Goal: Task Accomplishment & Management: Manage account settings

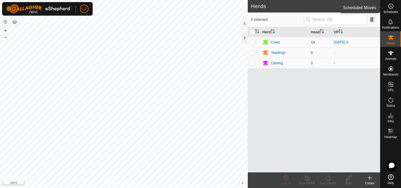
click at [393, 7] on circle at bounding box center [390, 6] width 5 height 5
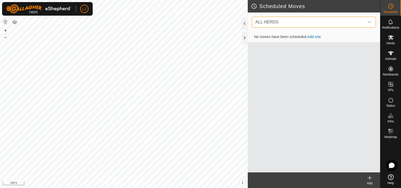
click at [351, 23] on span "ALL HERDS" at bounding box center [308, 22] width 111 height 10
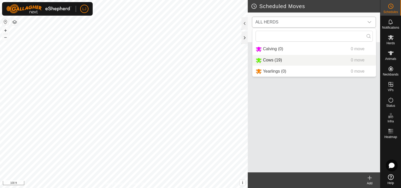
click at [348, 58] on li "Cows (19) 0 move" at bounding box center [313, 60] width 123 height 11
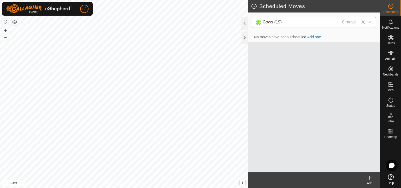
click at [369, 175] on icon at bounding box center [370, 178] width 6 height 6
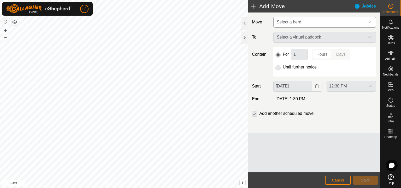
click at [316, 22] on span "Select a herd" at bounding box center [320, 22] width 90 height 10
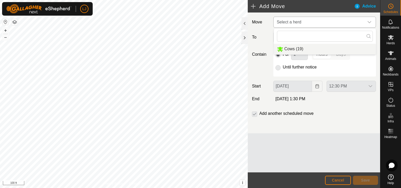
click at [321, 48] on li "Cows (19)" at bounding box center [325, 49] width 102 height 11
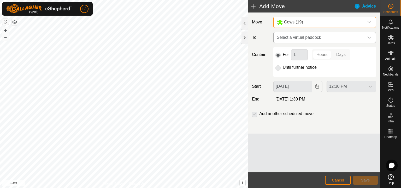
click at [321, 37] on span "Select a virtual paddock" at bounding box center [320, 37] width 90 height 10
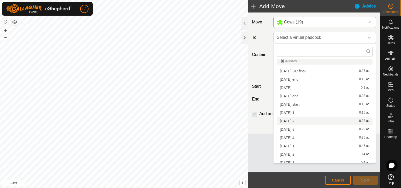
scroll to position [42, 0]
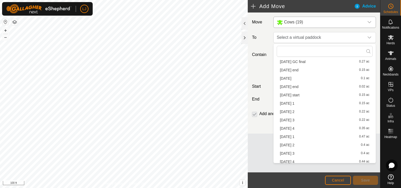
click at [312, 137] on li "[DATE] 1 0.47 ac" at bounding box center [325, 137] width 96 height 8
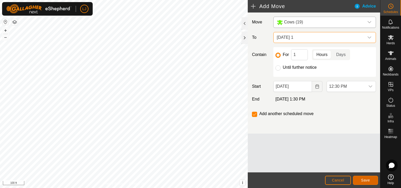
click at [363, 177] on button "Save" at bounding box center [365, 180] width 25 height 9
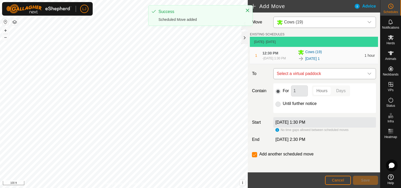
click at [314, 77] on span "Select a virtual paddock" at bounding box center [320, 74] width 90 height 10
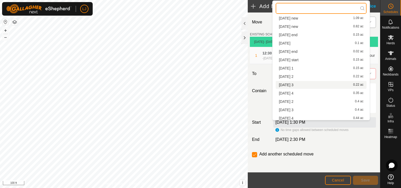
scroll to position [66, 0]
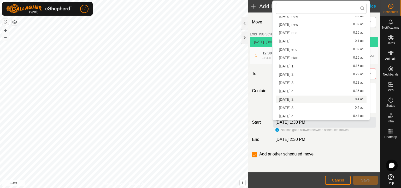
click at [319, 97] on li "[DATE] 2 0.4 ac" at bounding box center [321, 100] width 91 height 8
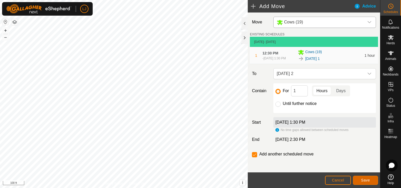
click at [367, 179] on span "Save" at bounding box center [365, 181] width 9 height 4
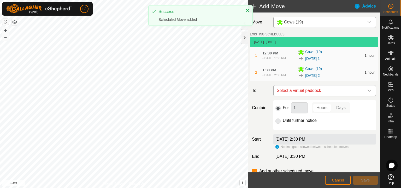
click at [325, 94] on span "Select a virtual paddock" at bounding box center [320, 91] width 90 height 10
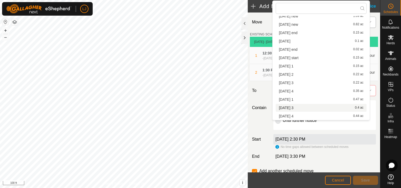
click at [310, 107] on li "[DATE] 3 0.4 ac" at bounding box center [321, 108] width 91 height 8
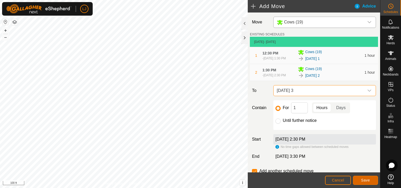
click at [362, 180] on span "Save" at bounding box center [365, 181] width 9 height 4
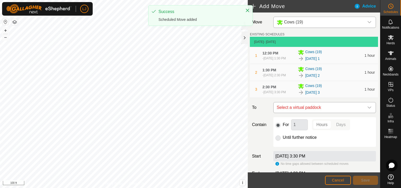
click at [333, 113] on span "Select a virtual paddock" at bounding box center [320, 108] width 90 height 10
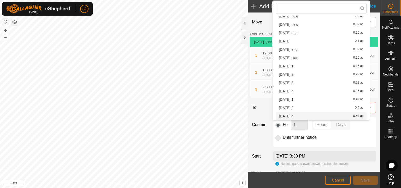
click at [319, 115] on li "[DATE] 4 0.44 ac" at bounding box center [321, 117] width 91 height 8
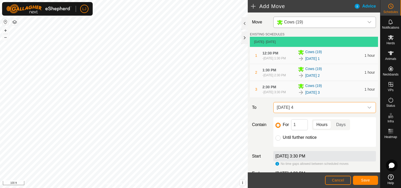
click at [291, 141] on div "Until further notice" at bounding box center [324, 138] width 98 height 6
click at [291, 140] on label "Until further notice" at bounding box center [300, 138] width 34 height 4
click at [281, 141] on input "Until further notice" at bounding box center [277, 138] width 5 height 5
radio input "true"
checkbox input "false"
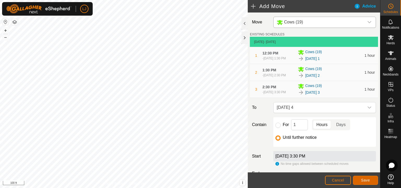
click at [363, 180] on span "Save" at bounding box center [365, 181] width 9 height 4
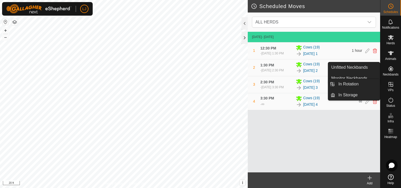
click at [395, 89] on es-virtualpaddocks-svg-icon at bounding box center [390, 84] width 9 height 8
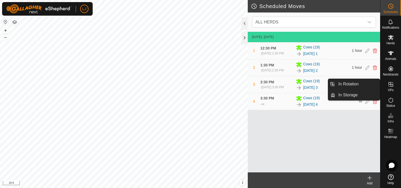
click at [359, 85] on link "In Rotation" at bounding box center [357, 84] width 45 height 10
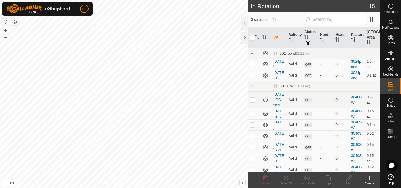
click at [370, 178] on icon at bounding box center [370, 178] width 0 height 4
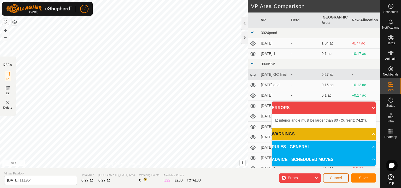
click at [334, 177] on span "Cancel" at bounding box center [336, 178] width 12 height 4
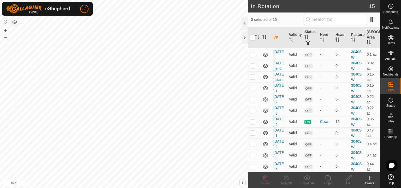
scroll to position [141, 0]
click at [254, 165] on p-checkbox at bounding box center [252, 167] width 5 height 4
checkbox input "true"
click at [328, 178] on icon at bounding box center [328, 178] width 7 height 6
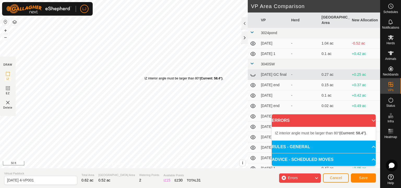
click at [145, 76] on div "IZ interior angle must be larger than 80° (Current: 58.4°) ." at bounding box center [184, 78] width 79 height 5
click at [144, 76] on div "IZ interior angle must be larger than 80° (Current: 58.4°) ." at bounding box center [183, 78] width 79 height 5
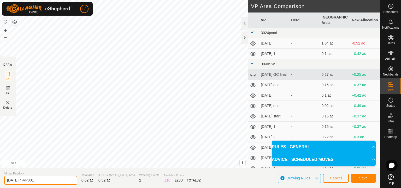
drag, startPoint x: 23, startPoint y: 180, endPoint x: 78, endPoint y: 181, distance: 54.3
click at [77, 182] on section "Virtual Paddock [DATE] 4-VP001 Total Area 0.62 ac Grazing Area 0.52 ac Watering…" at bounding box center [190, 179] width 380 height 20
type input "[DATE] 1"
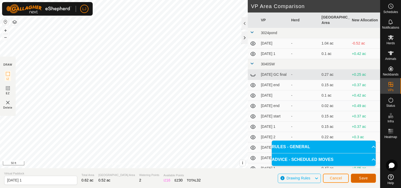
click at [369, 177] on button "Save" at bounding box center [363, 178] width 25 height 9
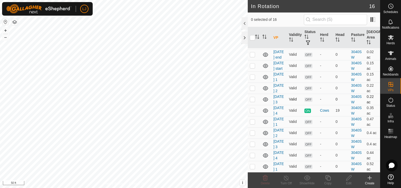
scroll to position [157, 0]
click at [252, 165] on p-checkbox at bounding box center [252, 167] width 5 height 4
checkbox input "true"
click at [330, 180] on icon at bounding box center [327, 178] width 5 height 5
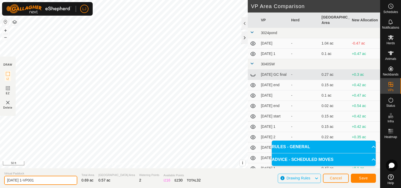
drag, startPoint x: 29, startPoint y: 181, endPoint x: 92, endPoint y: 183, distance: 63.0
click at [92, 183] on section "Virtual Paddock [DATE] 1-VP001 Total Area 0.69 ac Grazing Area 0.57 ac Watering…" at bounding box center [190, 179] width 380 height 20
type input "[DATE] 2"
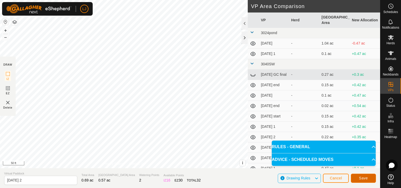
click at [365, 176] on span "Save" at bounding box center [363, 178] width 9 height 4
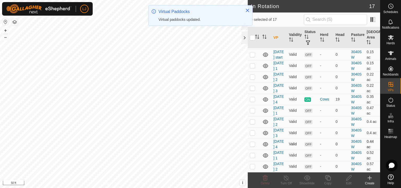
scroll to position [174, 0]
click at [253, 165] on p-checkbox at bounding box center [252, 167] width 5 height 4
checkbox input "true"
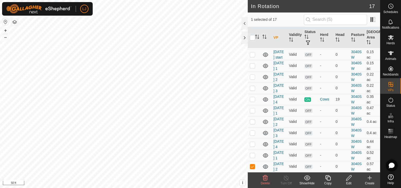
click at [328, 181] on icon at bounding box center [328, 178] width 7 height 6
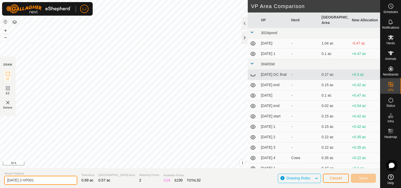
drag, startPoint x: 27, startPoint y: 181, endPoint x: 71, endPoint y: 179, distance: 44.2
click at [71, 179] on input "[DATE] 2-VP001" at bounding box center [40, 180] width 73 height 9
type input "[DATE] 3"
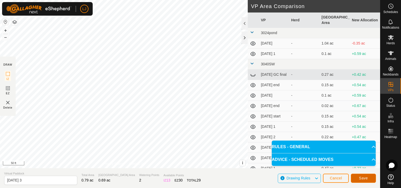
click at [365, 177] on span "Save" at bounding box center [363, 178] width 9 height 4
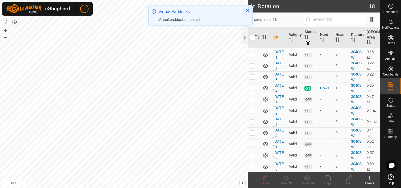
scroll to position [191, 0]
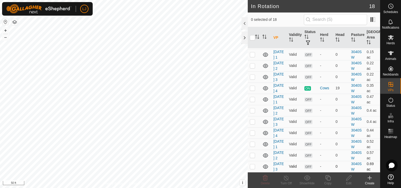
click at [252, 165] on p-checkbox at bounding box center [252, 167] width 5 height 4
checkbox input "true"
click at [326, 179] on icon at bounding box center [327, 178] width 5 height 5
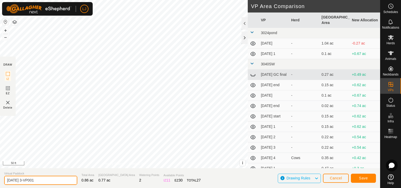
drag, startPoint x: 27, startPoint y: 183, endPoint x: 74, endPoint y: 182, distance: 47.0
click at [74, 182] on input "[DATE] 3-VP001" at bounding box center [40, 180] width 73 height 9
type input "[DATE] 4"
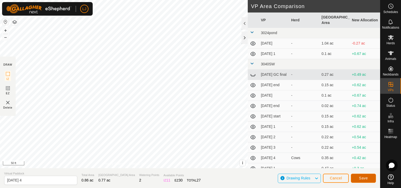
click at [363, 176] on span "Save" at bounding box center [363, 178] width 9 height 4
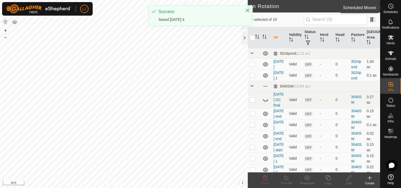
drag, startPoint x: 390, startPoint y: 10, endPoint x: 383, endPoint y: 19, distance: 11.3
click at [390, 10] on span "Schedules" at bounding box center [390, 11] width 15 height 3
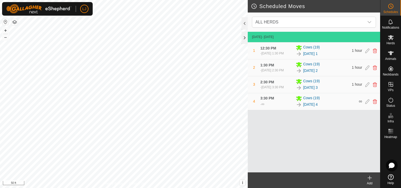
click at [370, 181] on icon at bounding box center [370, 178] width 6 height 6
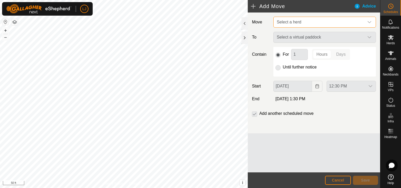
click at [291, 22] on span "Select a herd" at bounding box center [289, 22] width 25 height 4
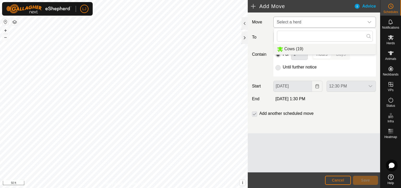
click at [298, 47] on li "Cows (19)" at bounding box center [325, 49] width 102 height 11
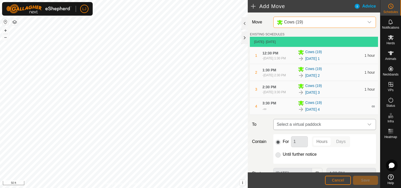
click at [309, 130] on span "Select a virtual paddock" at bounding box center [320, 125] width 90 height 10
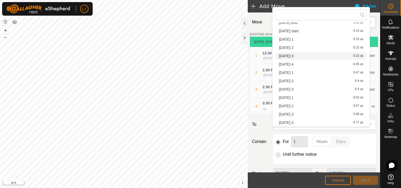
scroll to position [78, 0]
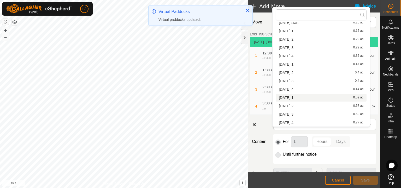
click at [305, 99] on li "[DATE] 1 0.52 ac" at bounding box center [321, 98] width 91 height 8
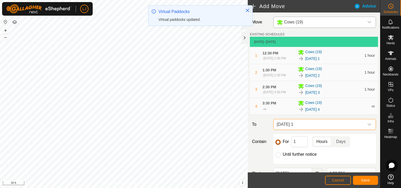
scroll to position [39, 0]
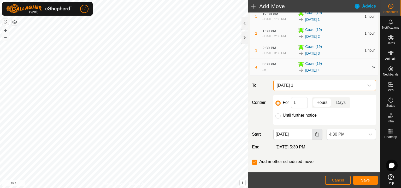
click at [315, 137] on icon "Choose Date" at bounding box center [316, 135] width 3 height 4
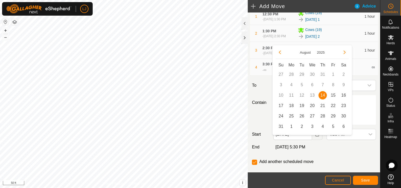
click at [331, 92] on td "15" at bounding box center [333, 95] width 10 height 10
click at [334, 96] on span "15" at bounding box center [333, 95] width 8 height 8
type input "[DATE]"
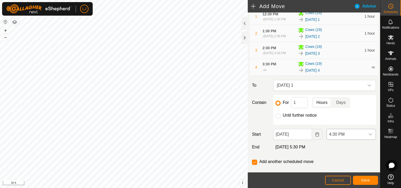
click at [345, 140] on span "4:30 PM" at bounding box center [346, 134] width 38 height 10
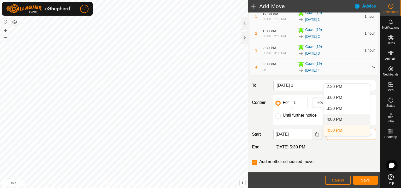
scroll to position [242, 0]
click at [346, 119] on li "12:30 PM" at bounding box center [346, 121] width 46 height 10
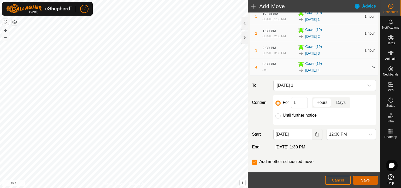
click at [367, 179] on span "Save" at bounding box center [365, 181] width 9 height 4
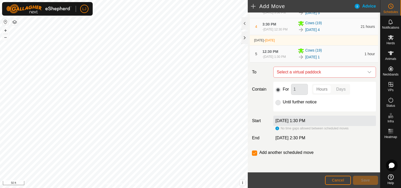
scroll to position [91, 0]
click at [322, 73] on span "Select a virtual paddock" at bounding box center [320, 72] width 90 height 10
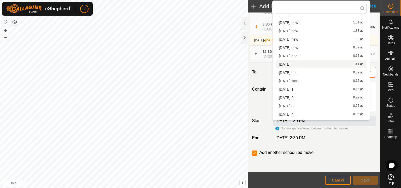
scroll to position [99, 0]
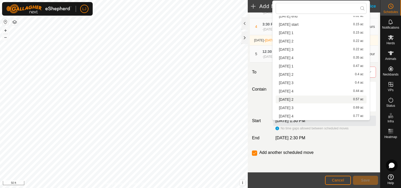
click at [306, 100] on li "[DATE] 2 0.57 ac" at bounding box center [321, 100] width 91 height 8
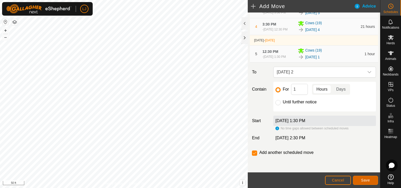
click at [364, 179] on span "Save" at bounding box center [365, 181] width 9 height 4
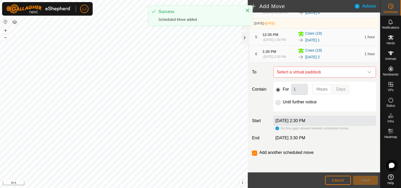
scroll to position [111, 0]
click at [308, 72] on span "Select a virtual paddock" at bounding box center [320, 72] width 90 height 10
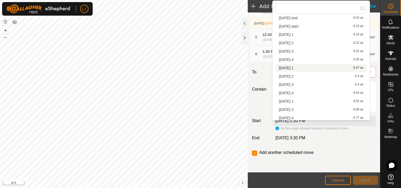
scroll to position [99, 0]
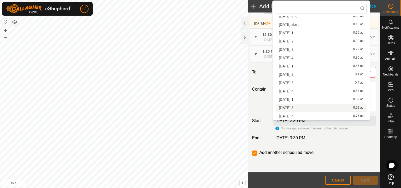
click at [308, 107] on li "[DATE] 3 0.69 ac" at bounding box center [321, 108] width 91 height 8
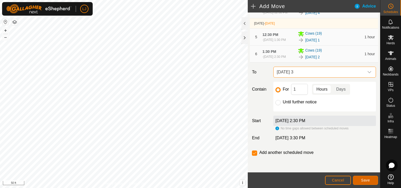
click at [367, 181] on span "Save" at bounding box center [365, 181] width 9 height 4
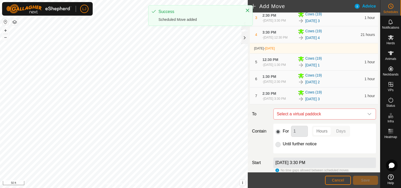
scroll to position [130, 0]
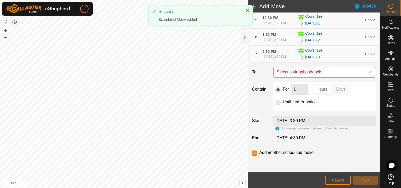
click at [323, 73] on span "Select a virtual paddock" at bounding box center [320, 72] width 90 height 10
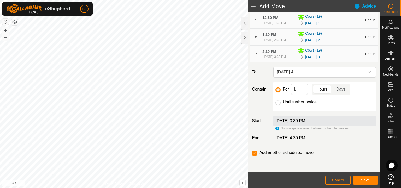
click at [273, 101] on div "For 1 Hours Days Until further notice" at bounding box center [324, 97] width 103 height 30
click at [277, 104] on input "Until further notice" at bounding box center [277, 102] width 5 height 5
radio input "true"
checkbox input "false"
click at [370, 179] on button "Save" at bounding box center [365, 180] width 25 height 9
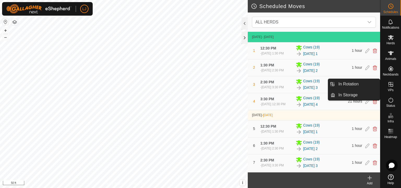
click at [392, 85] on icon at bounding box center [391, 84] width 6 height 6
click at [354, 85] on link "In Rotation" at bounding box center [357, 84] width 45 height 10
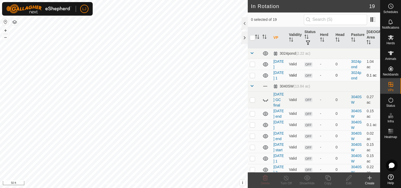
click at [251, 78] on p-checkbox at bounding box center [252, 75] width 5 height 4
click at [264, 177] on icon at bounding box center [265, 178] width 6 height 6
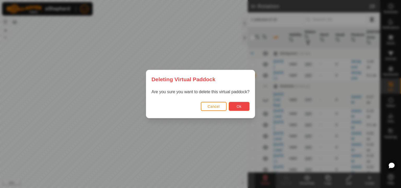
click at [237, 106] on span "Ok" at bounding box center [239, 107] width 5 height 4
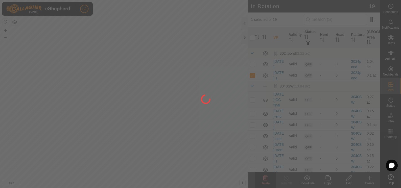
checkbox input "false"
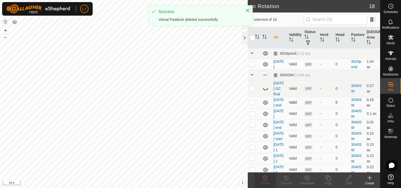
click at [251, 105] on p-checkbox at bounding box center [252, 103] width 5 height 4
click at [252, 105] on p-checkbox at bounding box center [252, 103] width 5 height 4
checkbox input "false"
click at [252, 91] on p-checkbox at bounding box center [252, 89] width 5 height 4
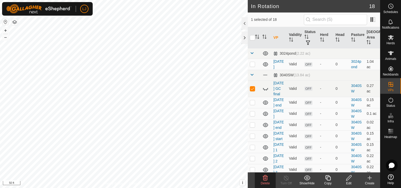
click at [265, 180] on icon at bounding box center [265, 178] width 6 height 6
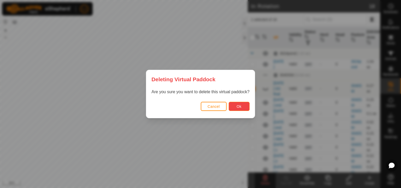
click at [241, 108] on span "Ok" at bounding box center [239, 107] width 5 height 4
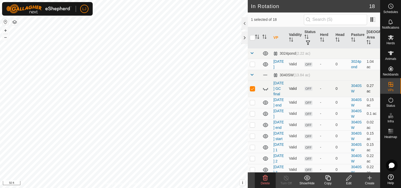
click at [253, 88] on td at bounding box center [254, 88] width 13 height 17
checkbox input "false"
click at [254, 105] on p-checkbox at bounding box center [252, 103] width 5 height 4
checkbox input "true"
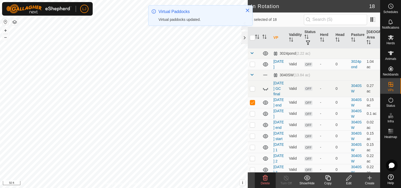
click at [252, 116] on p-checkbox at bounding box center [252, 114] width 5 height 4
checkbox input "true"
click at [250, 127] on p-checkbox at bounding box center [252, 125] width 5 height 4
checkbox input "true"
click at [254, 138] on p-checkbox at bounding box center [252, 136] width 5 height 4
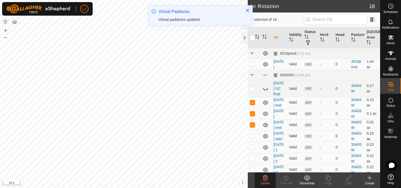
checkbox input "true"
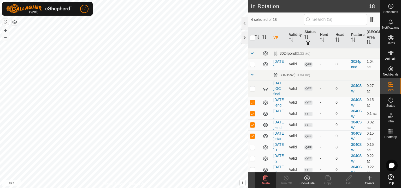
scroll to position [39, 0]
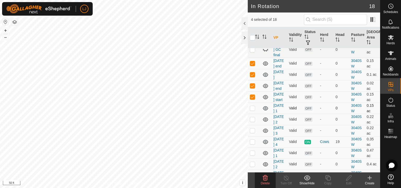
click at [251, 110] on p-checkbox at bounding box center [252, 108] width 5 height 4
checkbox input "true"
click at [251, 122] on p-checkbox at bounding box center [252, 119] width 5 height 4
checkbox input "true"
drag, startPoint x: 253, startPoint y: 168, endPoint x: 258, endPoint y: 171, distance: 6.0
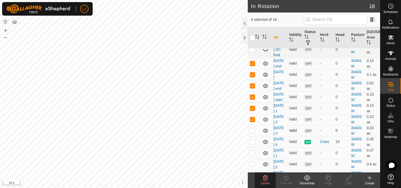
click at [253, 137] on td at bounding box center [254, 130] width 13 height 11
checkbox input "true"
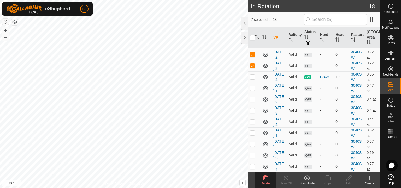
scroll to position [191, 0]
click at [267, 180] on icon at bounding box center [265, 178] width 6 height 6
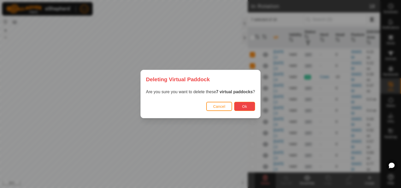
click at [242, 104] on button "Ok" at bounding box center [244, 106] width 21 height 9
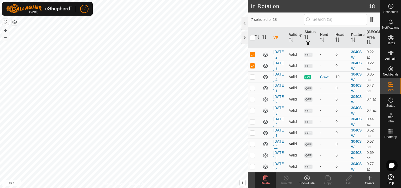
scroll to position [112, 0]
click at [264, 180] on icon at bounding box center [265, 178] width 6 height 6
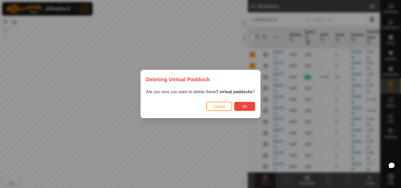
click at [247, 105] on span "Ok" at bounding box center [244, 107] width 5 height 4
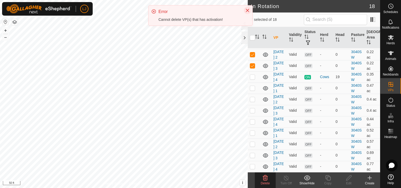
click at [246, 11] on icon "Close" at bounding box center [247, 10] width 4 height 4
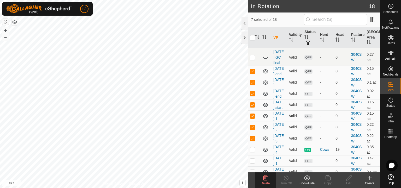
scroll to position [0, 0]
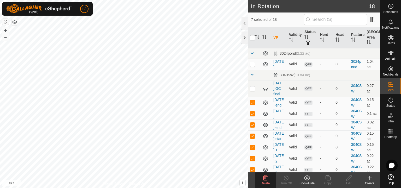
click at [252, 36] on input "checkbox" at bounding box center [252, 37] width 5 height 5
checkbox input "true"
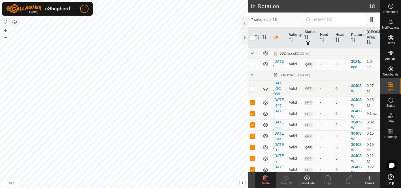
checkbox input "true"
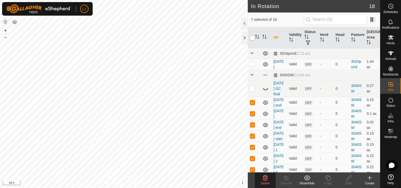
checkbox input "true"
click at [252, 36] on input "checkbox" at bounding box center [252, 37] width 5 height 5
checkbox input "false"
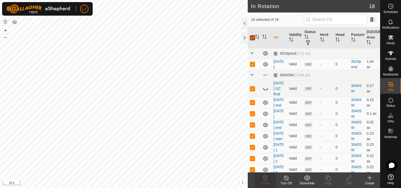
checkbox input "false"
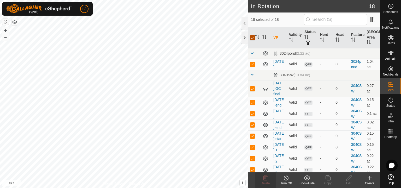
checkbox input "false"
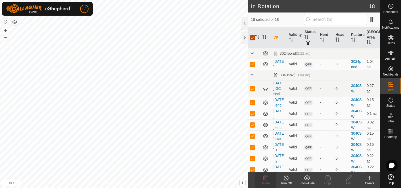
checkbox input "false"
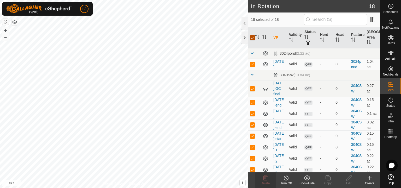
checkbox input "false"
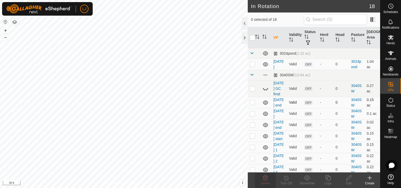
click at [254, 105] on p-checkbox at bounding box center [252, 103] width 5 height 4
checkbox input "true"
click at [253, 116] on p-checkbox at bounding box center [252, 114] width 5 height 4
checkbox input "true"
click at [250, 127] on p-checkbox at bounding box center [252, 125] width 5 height 4
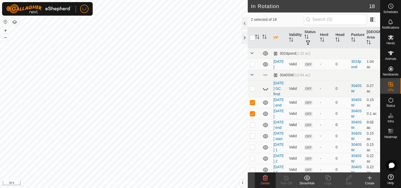
checkbox input "true"
click at [265, 184] on span "Delete" at bounding box center [265, 184] width 9 height 4
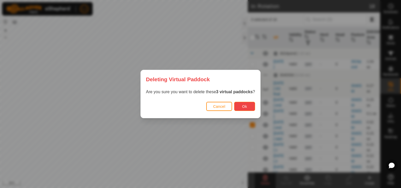
click at [241, 108] on button "Ok" at bounding box center [244, 106] width 21 height 9
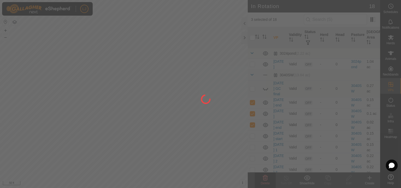
checkbox input "false"
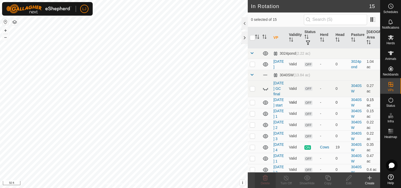
click at [252, 105] on p-checkbox at bounding box center [252, 103] width 5 height 4
checkbox input "true"
click at [253, 116] on p-checkbox at bounding box center [252, 114] width 5 height 4
checkbox input "true"
click at [251, 127] on p-tablecheckbox at bounding box center [252, 125] width 5 height 4
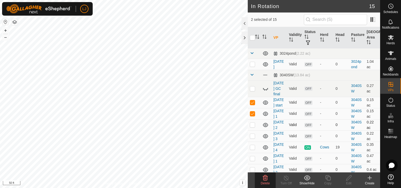
checkbox input "true"
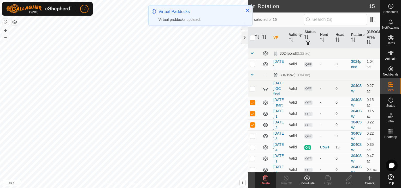
click at [269, 179] on delete-svg-icon at bounding box center [265, 178] width 21 height 6
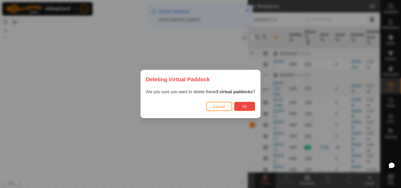
click at [246, 108] on span "Ok" at bounding box center [244, 107] width 5 height 4
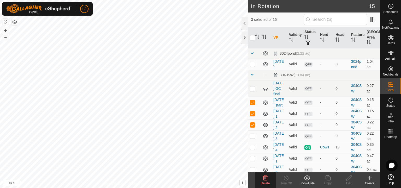
click at [251, 116] on p-checkbox at bounding box center [252, 114] width 5 height 4
checkbox input "false"
drag, startPoint x: 253, startPoint y: 141, endPoint x: 254, endPoint y: 145, distance: 4.0
click at [253, 131] on td at bounding box center [254, 125] width 13 height 11
checkbox input "false"
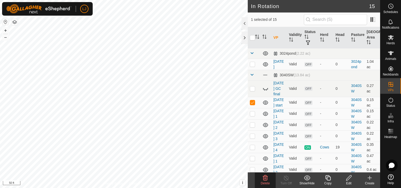
click at [263, 180] on icon at bounding box center [265, 178] width 5 height 5
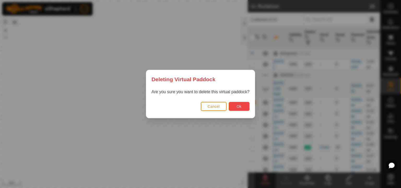
click at [234, 104] on button "Ok" at bounding box center [239, 106] width 21 height 9
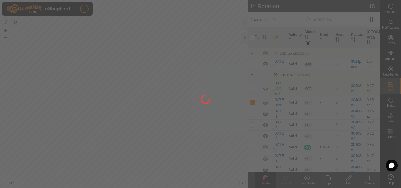
checkbox input "false"
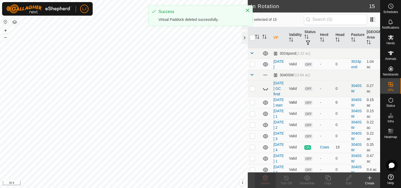
click at [253, 105] on p-checkbox at bounding box center [252, 103] width 5 height 4
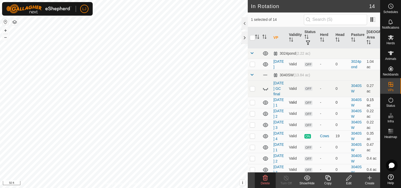
click at [252, 105] on p-checkbox at bounding box center [252, 103] width 5 height 4
checkbox input "true"
click at [267, 179] on icon at bounding box center [265, 178] width 5 height 5
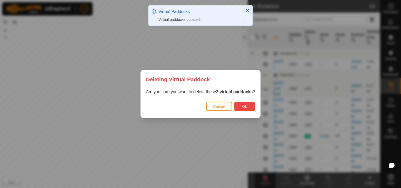
click at [238, 104] on button "Ok" at bounding box center [244, 106] width 21 height 9
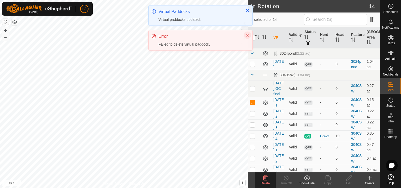
click at [247, 34] on icon "Close" at bounding box center [247, 35] width 4 height 4
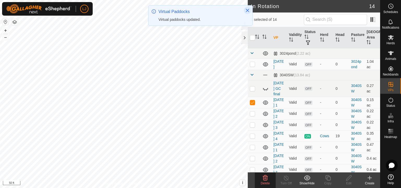
click at [246, 8] on icon "Close" at bounding box center [247, 10] width 4 height 4
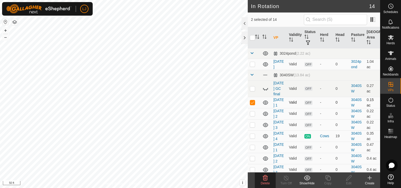
click at [253, 108] on td at bounding box center [254, 102] width 13 height 11
checkbox input "false"
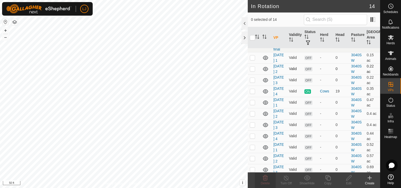
scroll to position [117, 0]
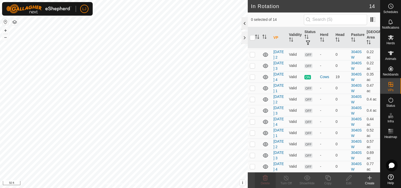
click at [244, 25] on div at bounding box center [244, 23] width 6 height 13
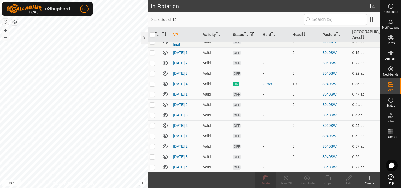
scroll to position [0, 0]
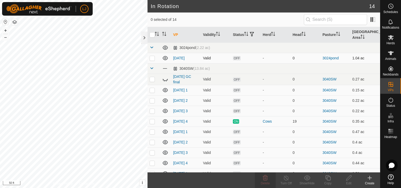
click at [155, 58] on p-checkbox at bounding box center [152, 58] width 5 height 4
click at [310, 184] on div "Show/Hide" at bounding box center [307, 183] width 21 height 5
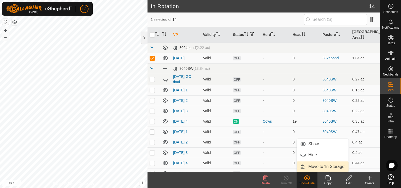
click at [312, 168] on link "Move to 'In Storage'" at bounding box center [323, 167] width 52 height 10
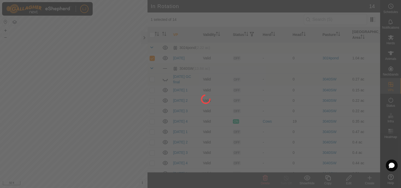
checkbox input "false"
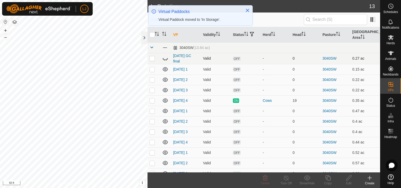
click at [151, 57] on p-checkbox at bounding box center [152, 58] width 5 height 4
checkbox input "true"
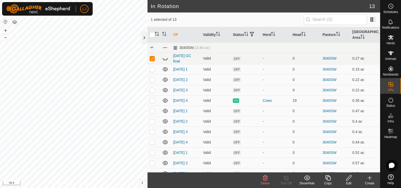
click at [309, 180] on icon at bounding box center [307, 178] width 7 height 6
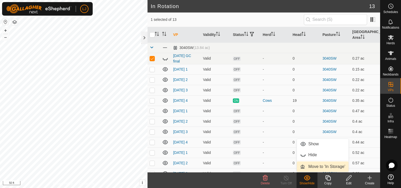
click at [320, 169] on link "Move to 'In Storage'" at bounding box center [323, 167] width 52 height 10
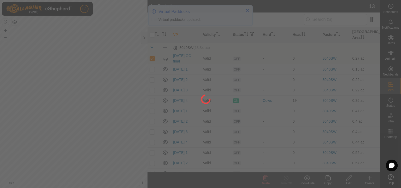
checkbox input "false"
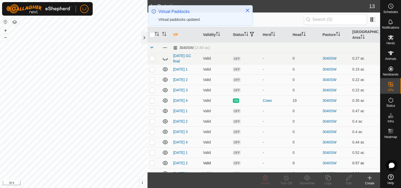
scroll to position [17, 0]
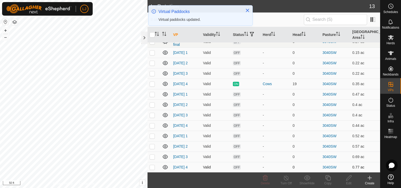
click at [155, 167] on p-tablecheckbox at bounding box center [152, 168] width 5 height 4
checkbox input "true"
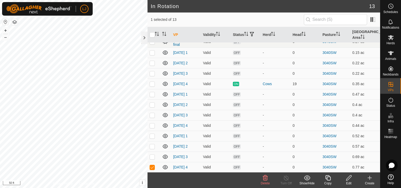
click at [328, 180] on icon at bounding box center [328, 178] width 7 height 6
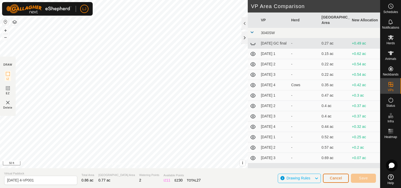
click at [339, 179] on span "Cancel" at bounding box center [336, 178] width 12 height 4
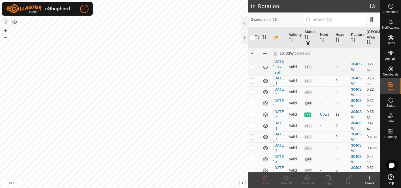
click at [370, 179] on icon at bounding box center [370, 178] width 6 height 6
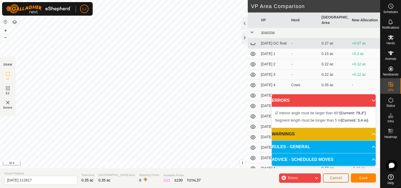
click at [339, 181] on button "Cancel" at bounding box center [336, 178] width 26 height 9
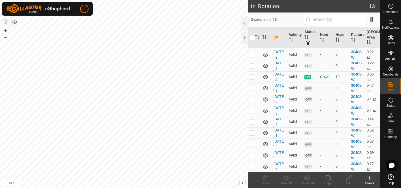
scroll to position [108, 0]
click at [253, 166] on p-checkbox at bounding box center [252, 167] width 5 height 4
checkbox input "true"
click at [327, 182] on div "Copy" at bounding box center [327, 183] width 21 height 5
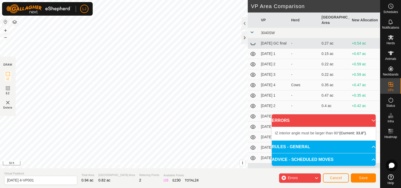
click at [126, 66] on div "Segment length must be longer than 5 m (Current: 4.3 m) . + – ⇧ i This applicat…" at bounding box center [124, 84] width 248 height 169
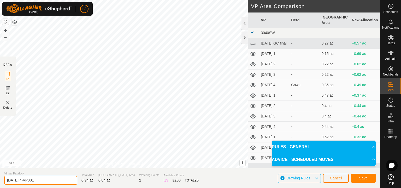
drag, startPoint x: 24, startPoint y: 180, endPoint x: 100, endPoint y: 181, distance: 75.7
click at [100, 181] on section "Virtual Paddock [DATE] 4-VP001 Total Area 0.94 ac Grazing Area 0.84 ac Watering…" at bounding box center [190, 179] width 380 height 20
type input "[DATE] 1"
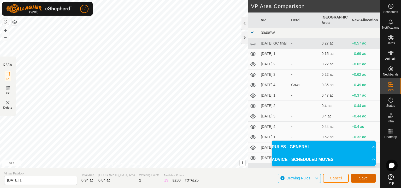
click at [365, 179] on span "Save" at bounding box center [363, 178] width 9 height 4
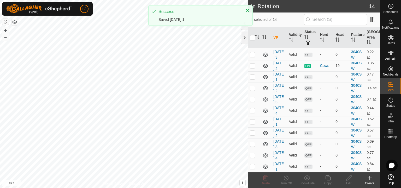
scroll to position [125, 0]
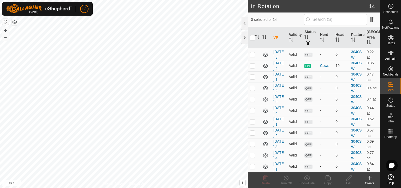
click at [253, 165] on p-checkbox at bounding box center [252, 167] width 5 height 4
checkbox input "true"
click at [327, 179] on icon at bounding box center [327, 178] width 5 height 5
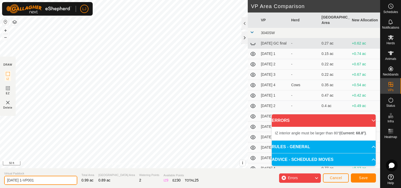
drag, startPoint x: 26, startPoint y: 179, endPoint x: 73, endPoint y: 175, distance: 47.4
click at [73, 175] on div "Virtual Paddock [DATE] 1-VP001" at bounding box center [40, 179] width 73 height 14
type input "[DATE] 2"
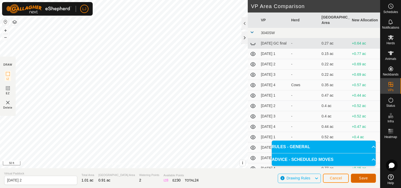
click at [368, 180] on button "Save" at bounding box center [363, 178] width 25 height 9
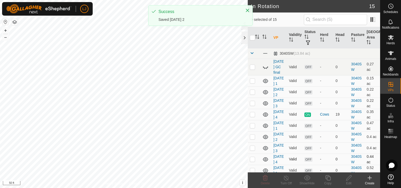
scroll to position [141, 0]
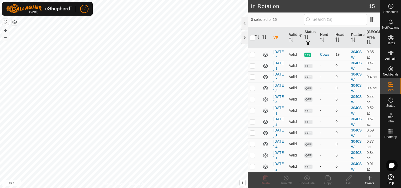
click at [251, 165] on p-checkbox at bounding box center [252, 167] width 5 height 4
checkbox input "true"
click at [330, 180] on icon at bounding box center [327, 178] width 5 height 5
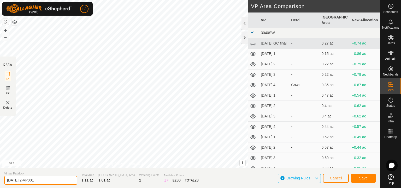
drag, startPoint x: 26, startPoint y: 182, endPoint x: 111, endPoint y: 182, distance: 85.1
click at [109, 183] on section "Virtual Paddock [DATE] 2-VP001 Total Area 1.11 ac Grazing Area 1.01 ac Watering…" at bounding box center [190, 179] width 380 height 20
type input "[DATE] 3"
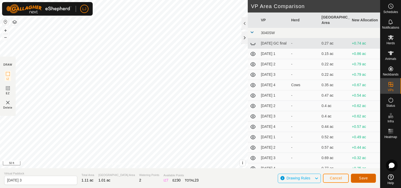
click at [361, 180] on button "Save" at bounding box center [363, 178] width 25 height 9
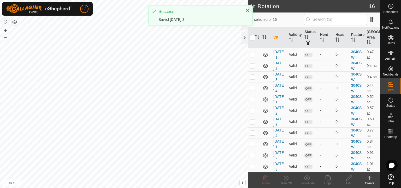
scroll to position [158, 0]
click at [253, 165] on p-checkbox at bounding box center [252, 167] width 5 height 4
checkbox input "true"
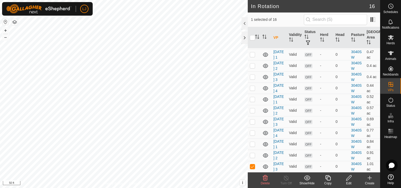
click at [326, 179] on icon at bounding box center [328, 178] width 7 height 6
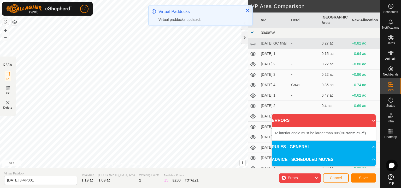
click at [152, 27] on div "LJ Schedules Notifications Herds Animals Neckbands VPs Status Infra Heatmap Hel…" at bounding box center [200, 94] width 401 height 188
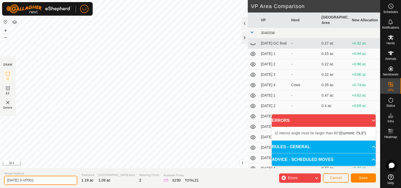
drag, startPoint x: 27, startPoint y: 182, endPoint x: 75, endPoint y: 178, distance: 48.2
click at [75, 178] on section "Virtual Paddock [DATE] 3-VP001 Total Area 1.19 ac Grazing Area 1.09 ac Watering…" at bounding box center [190, 179] width 380 height 20
type input "[DATE] 4"
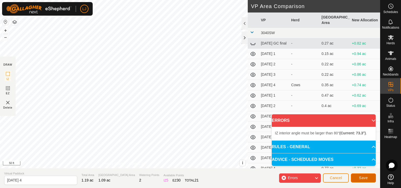
click at [362, 176] on span "Save" at bounding box center [363, 178] width 9 height 4
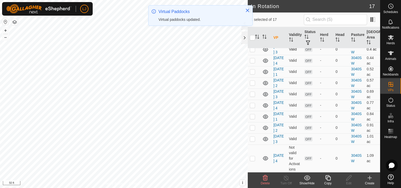
scroll to position [78, 0]
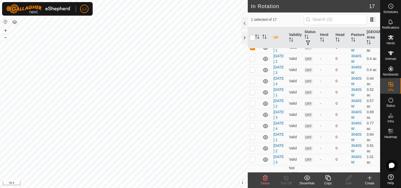
click at [254, 50] on p-checkbox at bounding box center [252, 47] width 5 height 4
checkbox input "false"
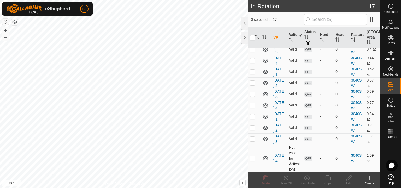
click at [252, 159] on p-checkbox at bounding box center [252, 159] width 5 height 4
checkbox input "true"
click at [349, 177] on icon at bounding box center [349, 178] width 7 height 6
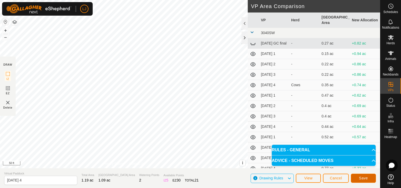
click at [360, 179] on span "Save" at bounding box center [363, 178] width 9 height 4
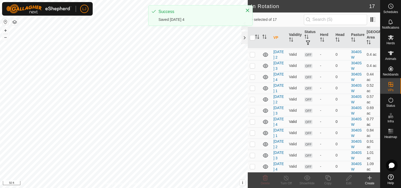
scroll to position [174, 0]
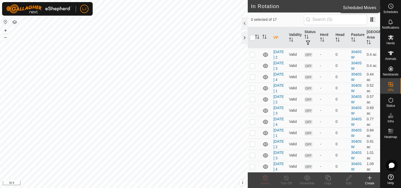
click at [389, 11] on span "Schedules" at bounding box center [390, 11] width 15 height 3
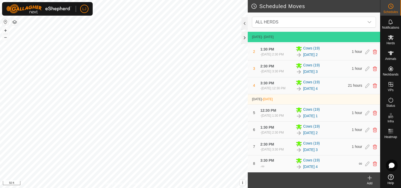
scroll to position [32, 0]
click at [369, 180] on icon at bounding box center [370, 178] width 6 height 6
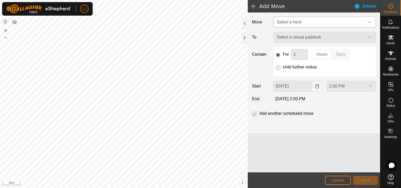
click at [291, 24] on span "Select a herd" at bounding box center [320, 22] width 90 height 10
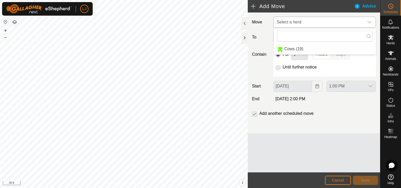
click at [307, 46] on li "Cows (19)" at bounding box center [325, 49] width 102 height 11
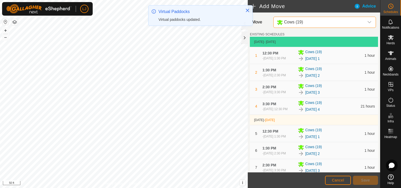
scroll to position [143, 0]
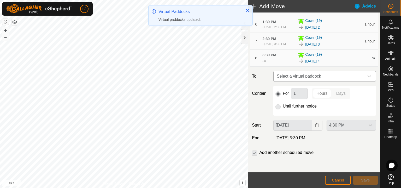
click at [310, 76] on span "Select a virtual paddock" at bounding box center [320, 76] width 90 height 10
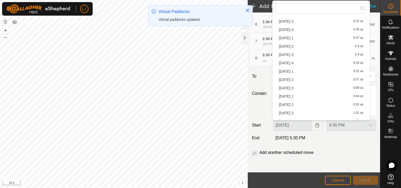
scroll to position [99, 0]
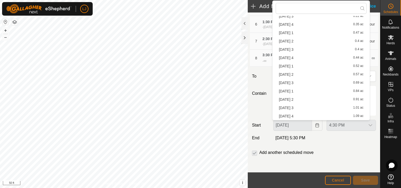
click at [319, 92] on li "[DATE] 1 0.84 ac" at bounding box center [321, 91] width 91 height 8
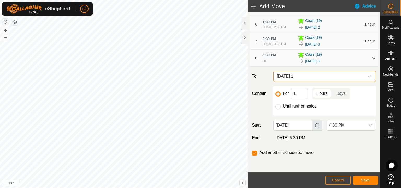
click at [312, 124] on button "Choose Date" at bounding box center [317, 125] width 10 height 11
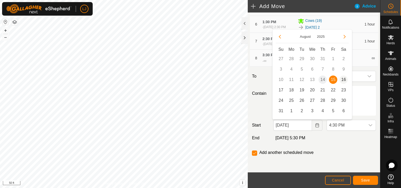
click at [342, 81] on span "16" at bounding box center [343, 80] width 8 height 8
type input "[DATE]"
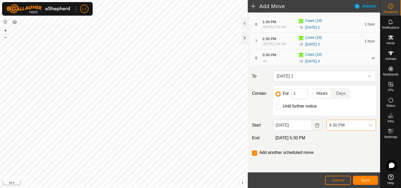
click at [341, 125] on span "4:30 PM" at bounding box center [346, 125] width 38 height 10
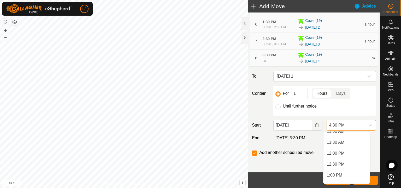
scroll to position [240, 0]
click at [347, 169] on li "12:30 PM" at bounding box center [346, 171] width 46 height 10
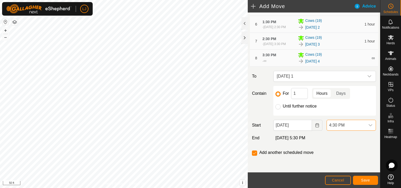
scroll to position [320, 0]
click at [368, 180] on span "Save" at bounding box center [365, 181] width 9 height 4
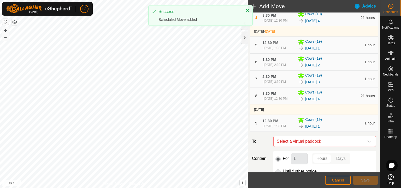
scroll to position [179, 0]
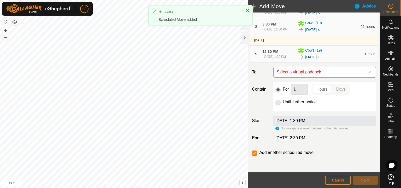
click at [328, 69] on span "Select a virtual paddock" at bounding box center [320, 72] width 90 height 10
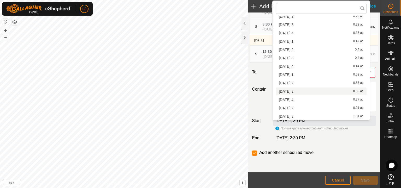
scroll to position [99, 0]
click at [315, 102] on li "[DATE] 2 0.91 ac" at bounding box center [321, 100] width 91 height 8
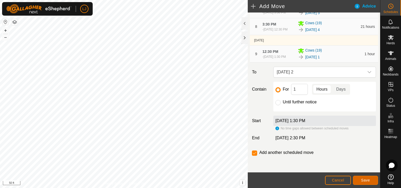
click at [364, 179] on span "Save" at bounding box center [365, 181] width 9 height 4
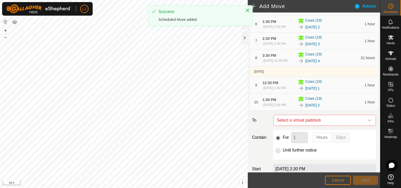
scroll to position [198, 0]
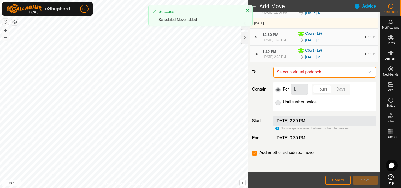
click at [319, 72] on span "Select a virtual paddock" at bounding box center [320, 72] width 90 height 10
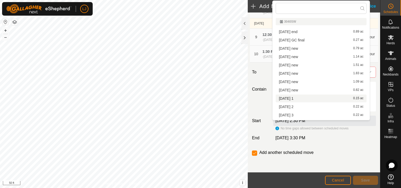
scroll to position [99, 0]
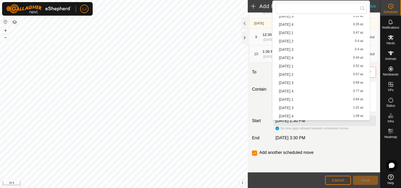
click at [329, 106] on li "[DATE] 3 1.01 ac" at bounding box center [321, 108] width 91 height 8
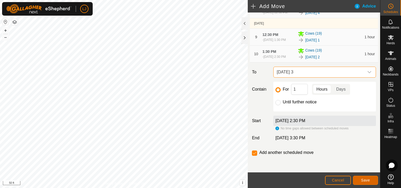
click at [366, 180] on span "Save" at bounding box center [365, 181] width 9 height 4
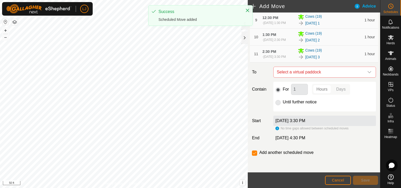
scroll to position [217, 0]
click at [326, 72] on span "Select a virtual paddock" at bounding box center [320, 72] width 90 height 10
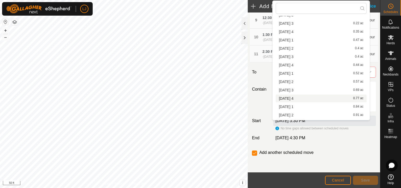
scroll to position [99, 0]
click at [325, 113] on li "[DATE] 4 1.09 ac" at bounding box center [321, 117] width 91 height 8
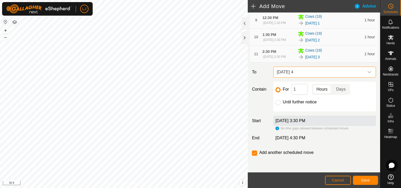
click at [279, 103] on input "Until further notice" at bounding box center [277, 102] width 5 height 5
radio input "true"
checkbox input "false"
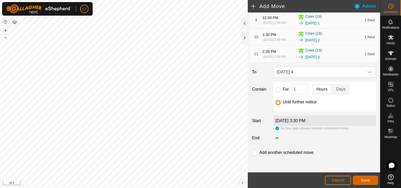
click at [366, 179] on span "Save" at bounding box center [365, 181] width 9 height 4
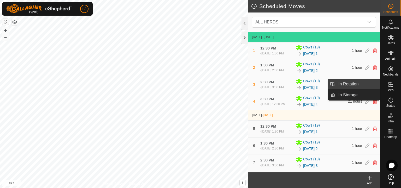
click at [363, 84] on link "In Rotation" at bounding box center [357, 84] width 45 height 10
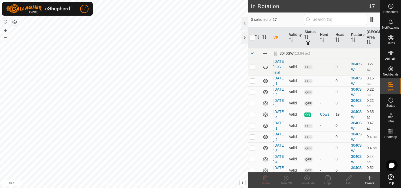
click at [369, 176] on icon at bounding box center [370, 178] width 6 height 6
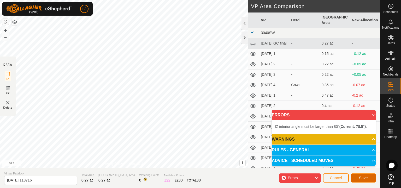
click at [359, 176] on span "Save" at bounding box center [363, 178] width 9 height 4
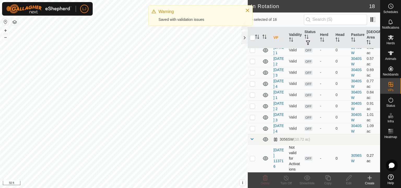
scroll to position [213, 0]
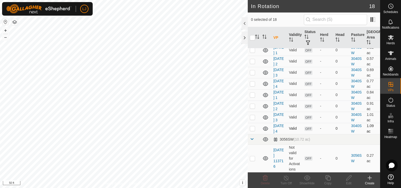
click at [252, 128] on p-checkbox at bounding box center [252, 129] width 5 height 4
checkbox input "true"
click at [328, 176] on icon at bounding box center [328, 178] width 7 height 6
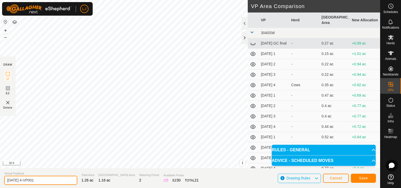
drag, startPoint x: 23, startPoint y: 181, endPoint x: 92, endPoint y: 183, distance: 68.2
click at [92, 183] on section "Virtual Paddock [DATE] 4-VP001 Total Area 1.26 ac Grazing Area 1.16 ac Watering…" at bounding box center [190, 179] width 380 height 20
type input "[DATE] 1"
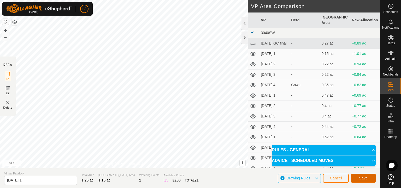
click at [361, 180] on span "Save" at bounding box center [363, 178] width 9 height 4
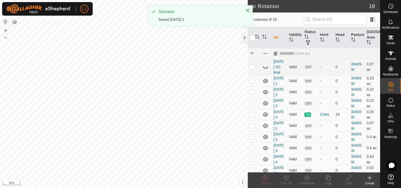
checkbox input "true"
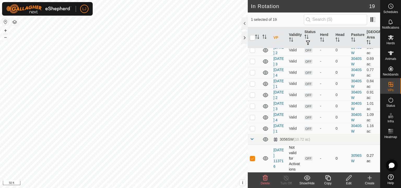
scroll to position [229, 0]
click at [266, 181] on icon at bounding box center [265, 178] width 5 height 5
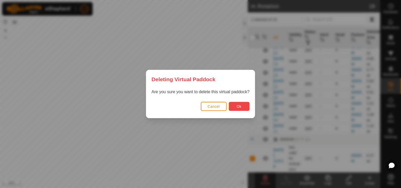
click at [241, 103] on button "Ok" at bounding box center [239, 106] width 21 height 9
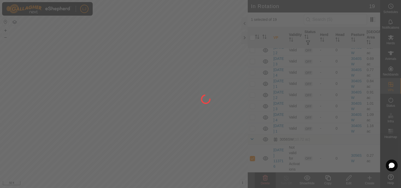
checkbox input "false"
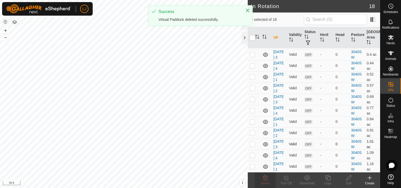
scroll to position [191, 0]
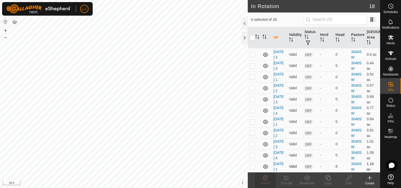
click at [253, 165] on p-checkbox at bounding box center [252, 167] width 5 height 4
checkbox input "true"
click at [331, 179] on copy-svg-icon at bounding box center [327, 178] width 21 height 6
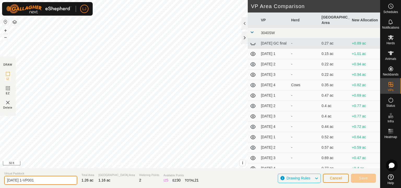
drag, startPoint x: 27, startPoint y: 181, endPoint x: 88, endPoint y: 178, distance: 60.9
click at [86, 179] on section "Virtual Paddock [DATE] 1-VP001 Total Area 1.26 ac Grazing Area 1.16 ac Watering…" at bounding box center [190, 179] width 380 height 20
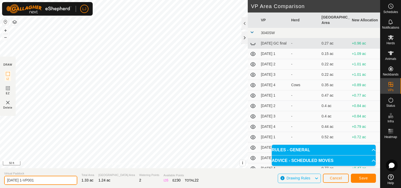
drag, startPoint x: 27, startPoint y: 180, endPoint x: 79, endPoint y: 184, distance: 52.6
click at [79, 184] on section "Virtual Paddock [DATE] 1-VP001 Total Area 1.33 ac Grazing Area 1.24 ac Watering…" at bounding box center [190, 179] width 380 height 20
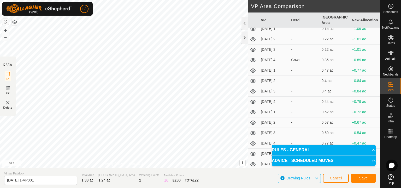
scroll to position [36, 0]
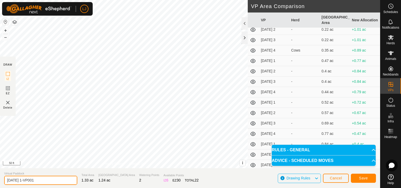
drag, startPoint x: 26, startPoint y: 179, endPoint x: 136, endPoint y: 181, distance: 110.2
click at [120, 182] on section "Virtual Paddock [DATE] 1-VP001 Total Area 1.33 ac Grazing Area 1.24 ac Watering…" at bounding box center [190, 179] width 380 height 20
type input "[DATE] 2"
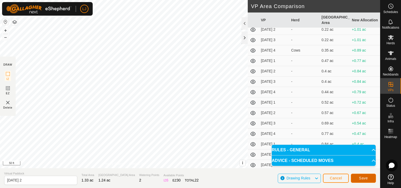
click at [366, 177] on span "Save" at bounding box center [363, 178] width 9 height 4
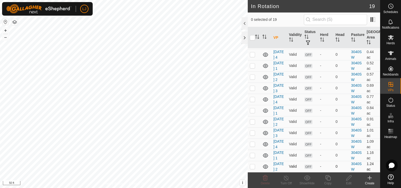
scroll to position [208, 0]
click at [252, 165] on p-checkbox at bounding box center [252, 167] width 5 height 4
checkbox input "true"
click at [327, 178] on icon at bounding box center [328, 178] width 7 height 6
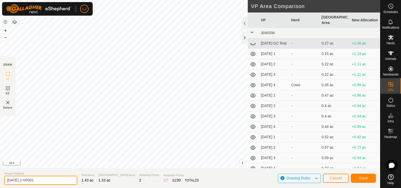
drag, startPoint x: 27, startPoint y: 181, endPoint x: 77, endPoint y: 182, distance: 50.7
click at [77, 182] on section "Virtual Paddock [DATE] 2-VP001 Total Area 1.43 ac Grazing Area 1.33 ac Watering…" at bounding box center [190, 179] width 380 height 20
type input "[DATE] 3"
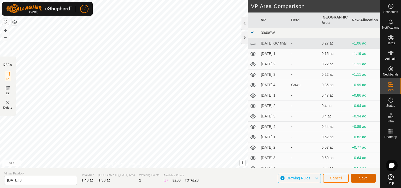
click at [366, 179] on span "Save" at bounding box center [363, 178] width 9 height 4
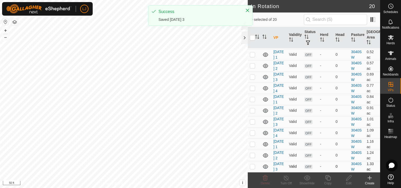
scroll to position [225, 0]
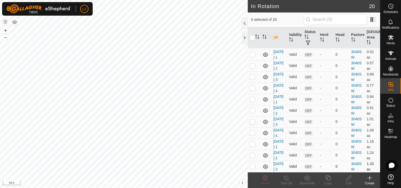
click at [252, 165] on p-checkbox at bounding box center [252, 167] width 5 height 4
checkbox input "true"
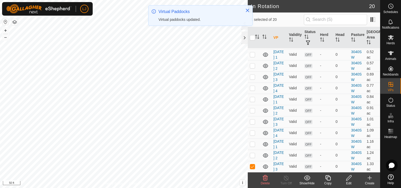
scroll to position [0, 0]
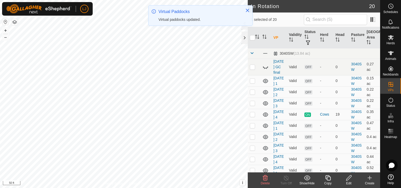
click at [329, 180] on icon at bounding box center [328, 178] width 7 height 6
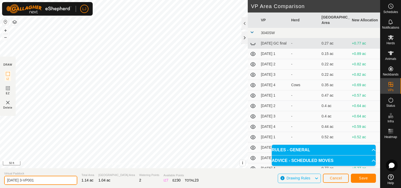
drag, startPoint x: 26, startPoint y: 182, endPoint x: 94, endPoint y: 182, distance: 68.1
click at [94, 182] on section "Virtual Paddock [DATE] 3-VP001 Total Area 1.14 ac Grazing Area 1.04 ac Watering…" at bounding box center [190, 179] width 380 height 20
type input "[DATE] 4"
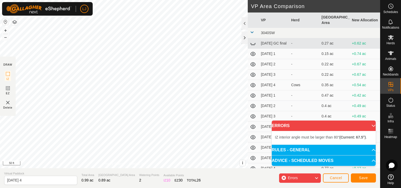
click at [134, 51] on div "IZ interior angle must be larger than 80° (Current: 67.5°) . + – ⇧ i This appli…" at bounding box center [124, 84] width 248 height 169
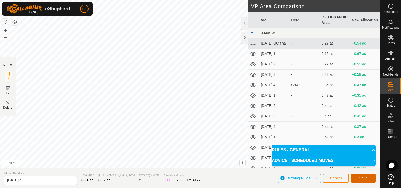
click at [356, 178] on button "Save" at bounding box center [363, 178] width 25 height 9
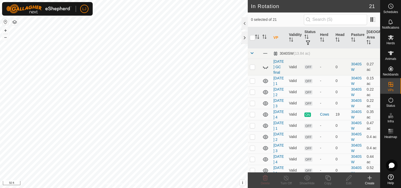
click at [391, 10] on span "Schedules" at bounding box center [390, 11] width 15 height 3
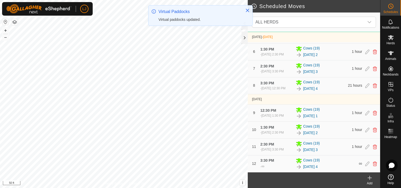
scroll to position [119, 0]
click at [372, 179] on icon at bounding box center [370, 178] width 6 height 6
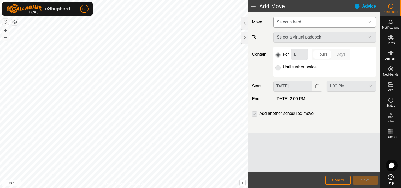
click at [305, 22] on span "Select a herd" at bounding box center [320, 22] width 90 height 10
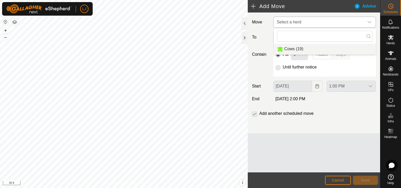
click at [306, 50] on li "Cows (19)" at bounding box center [325, 49] width 102 height 11
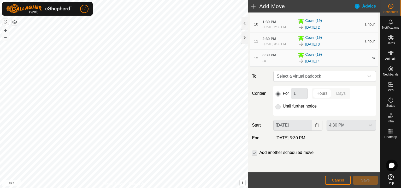
scroll to position [230, 0]
click at [320, 74] on span "Select a virtual paddock" at bounding box center [320, 76] width 90 height 10
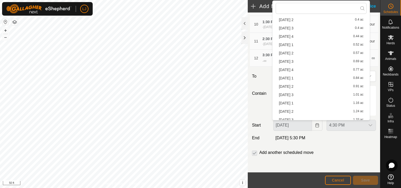
scroll to position [133, 0]
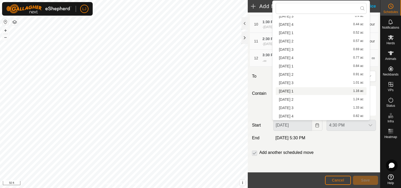
click at [317, 88] on li "[DATE] 1 1.16 ac" at bounding box center [321, 91] width 91 height 8
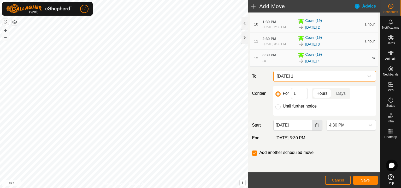
drag, startPoint x: 309, startPoint y: 121, endPoint x: 311, endPoint y: 125, distance: 3.6
click at [312, 124] on button "Choose Date" at bounding box center [317, 125] width 10 height 11
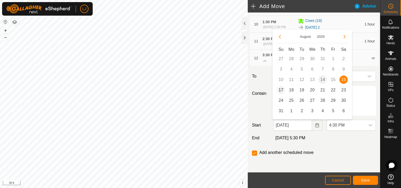
click at [281, 91] on span "17" at bounding box center [281, 90] width 8 height 8
type input "[DATE]"
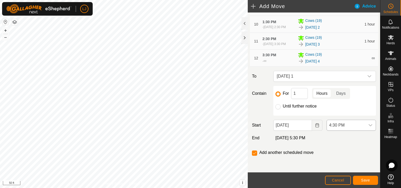
click at [340, 123] on span "4:30 PM" at bounding box center [346, 125] width 38 height 10
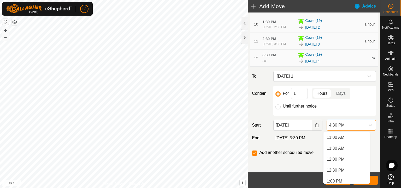
scroll to position [240, 0]
click at [345, 175] on li "12:30 PM" at bounding box center [346, 171] width 46 height 10
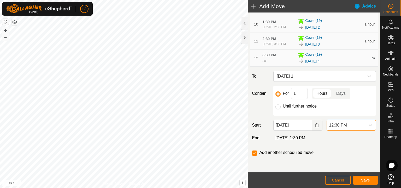
scroll to position [320, 0]
click at [366, 180] on span "Save" at bounding box center [365, 181] width 9 height 4
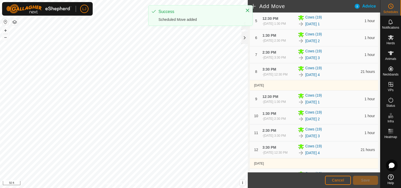
scroll to position [266, 0]
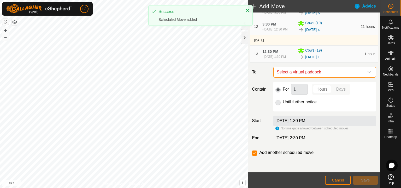
click at [305, 73] on span "Select a virtual paddock" at bounding box center [320, 72] width 90 height 10
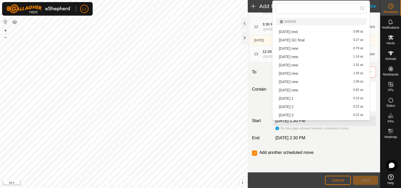
scroll to position [133, 0]
click at [307, 97] on li "[DATE] 2 1.24 ac" at bounding box center [321, 100] width 91 height 8
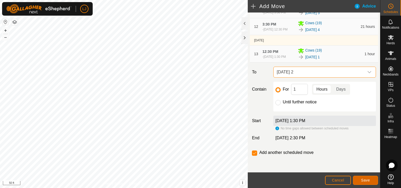
click at [358, 179] on button "Save" at bounding box center [365, 180] width 25 height 9
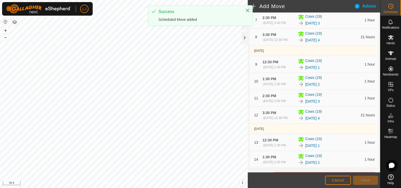
scroll to position [286, 0]
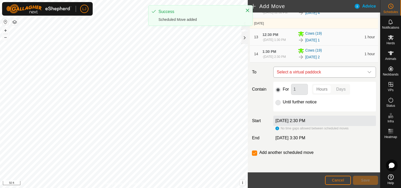
click at [315, 74] on span "Select a virtual paddock" at bounding box center [320, 72] width 90 height 10
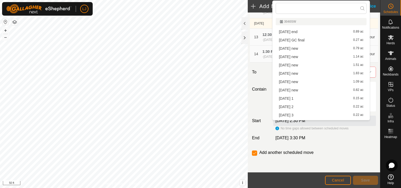
scroll to position [133, 0]
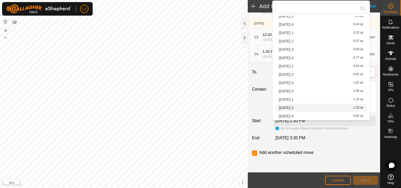
click at [325, 105] on li "[DATE] 3 1.33 ac" at bounding box center [321, 108] width 91 height 8
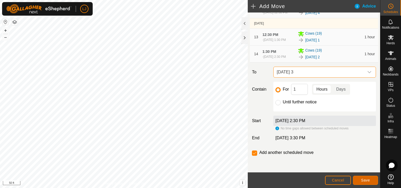
click at [361, 182] on span "Save" at bounding box center [365, 181] width 9 height 4
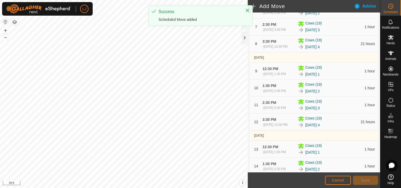
scroll to position [274, 0]
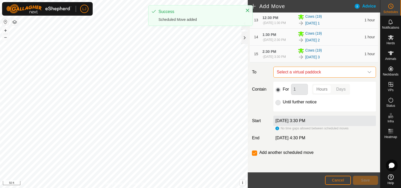
click at [312, 78] on span "Select a virtual paddock" at bounding box center [320, 72] width 90 height 10
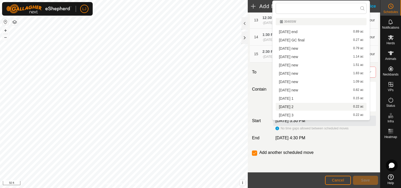
scroll to position [133, 0]
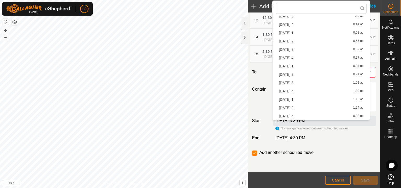
click at [310, 113] on li "[DATE] 4 0.82 ac" at bounding box center [321, 117] width 91 height 8
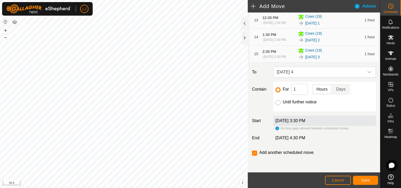
click at [275, 105] on input "Until further notice" at bounding box center [277, 102] width 5 height 5
radio input "true"
checkbox input "false"
click at [366, 181] on span "Save" at bounding box center [365, 181] width 9 height 4
